Goal: Task Accomplishment & Management: Manage account settings

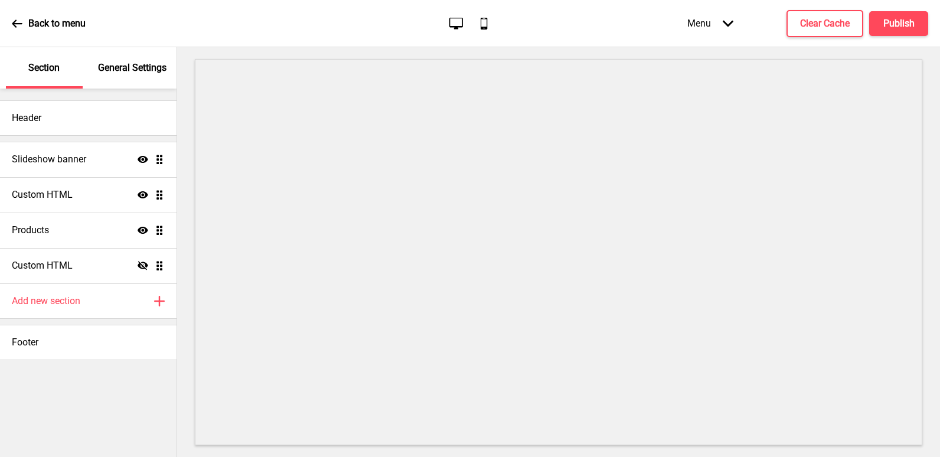
click at [137, 63] on p "General Settings" at bounding box center [132, 67] width 68 height 13
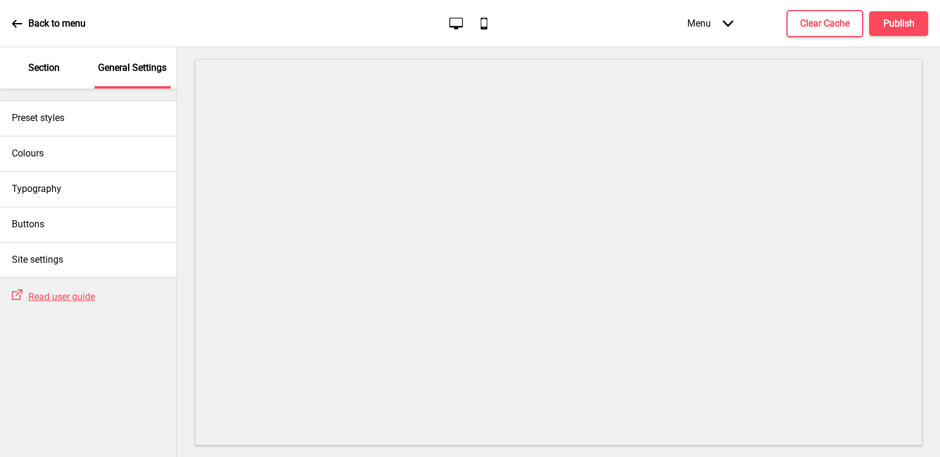
click at [35, 32] on div "Back to menu" at bounding box center [49, 24] width 74 height 32
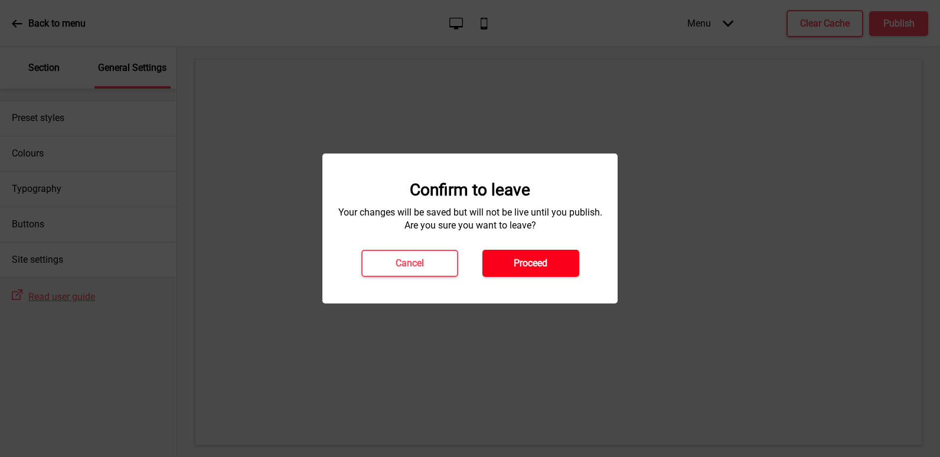
click at [531, 266] on h4 "Proceed" at bounding box center [531, 263] width 34 height 13
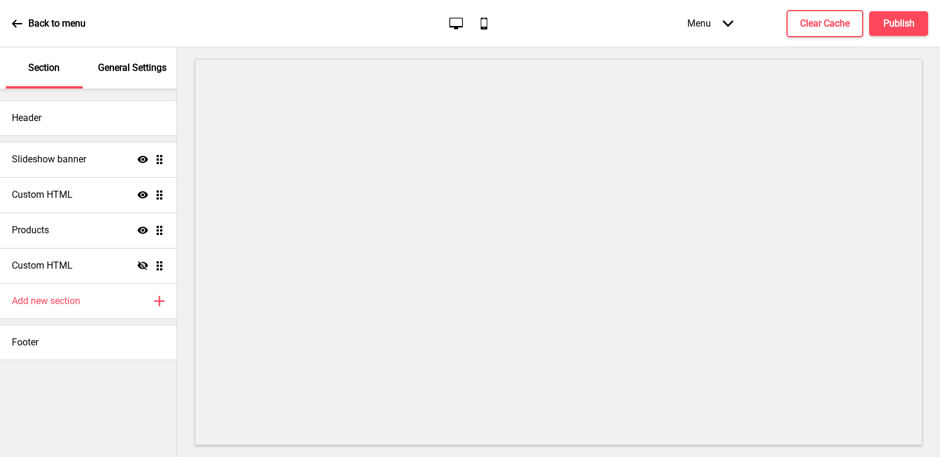
click at [152, 62] on p "General Settings" at bounding box center [132, 67] width 68 height 13
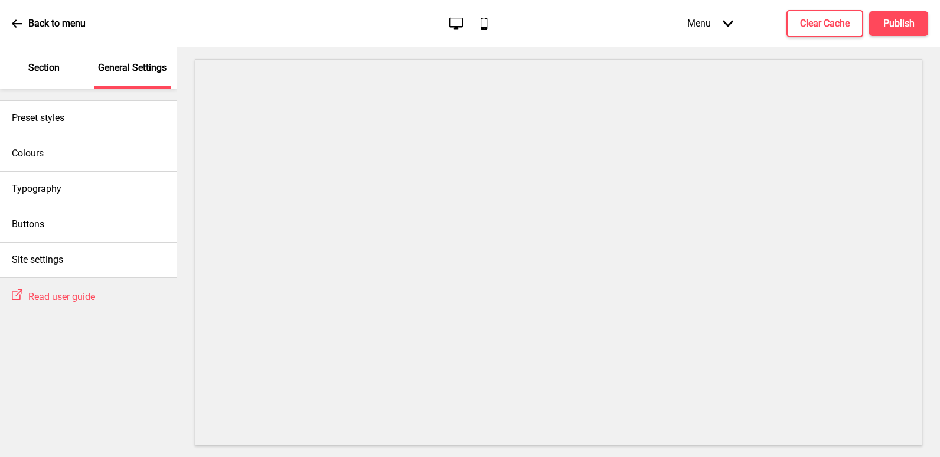
click at [40, 26] on p "Back to menu" at bounding box center [56, 23] width 57 height 13
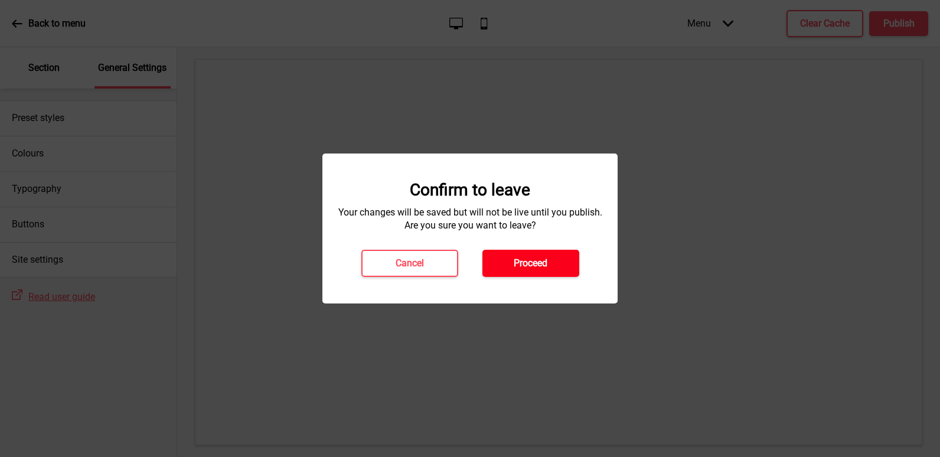
click at [531, 254] on button "Proceed" at bounding box center [530, 263] width 97 height 27
